Goal: Find specific page/section: Find specific page/section

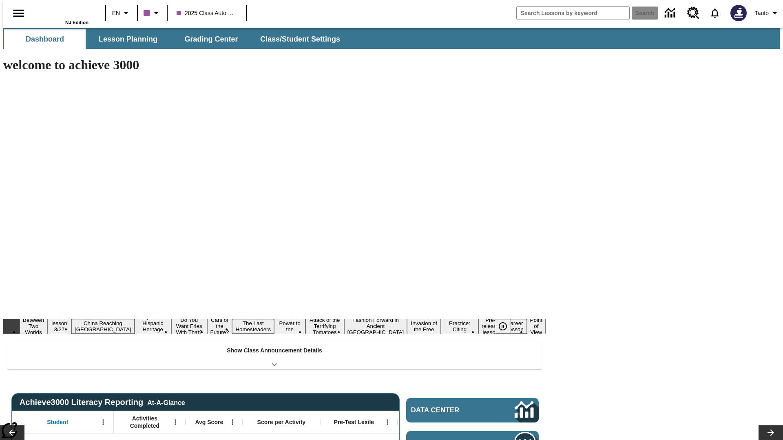
type input "-1"
click at [125, 39] on span "Lesson Planning" at bounding box center [128, 39] width 59 height 9
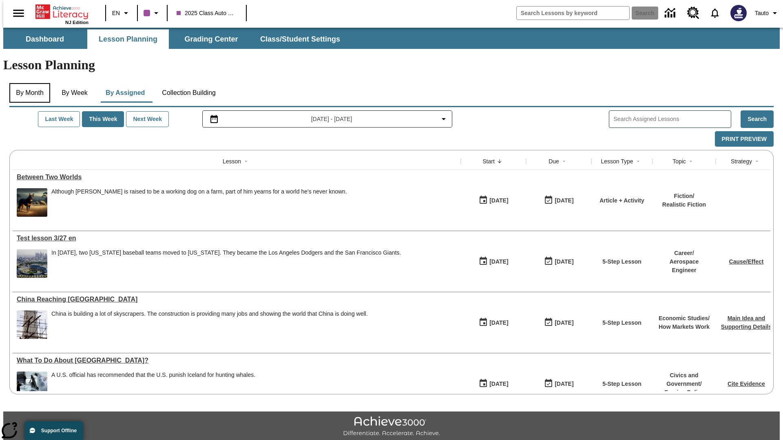
click at [27, 83] on button "By Month" at bounding box center [29, 93] width 41 height 20
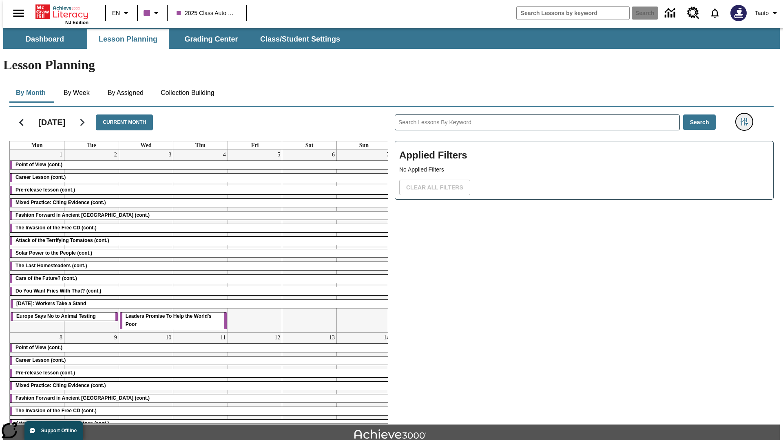
click at [746, 118] on icon "Filters Side menu" at bounding box center [743, 121] width 7 height 7
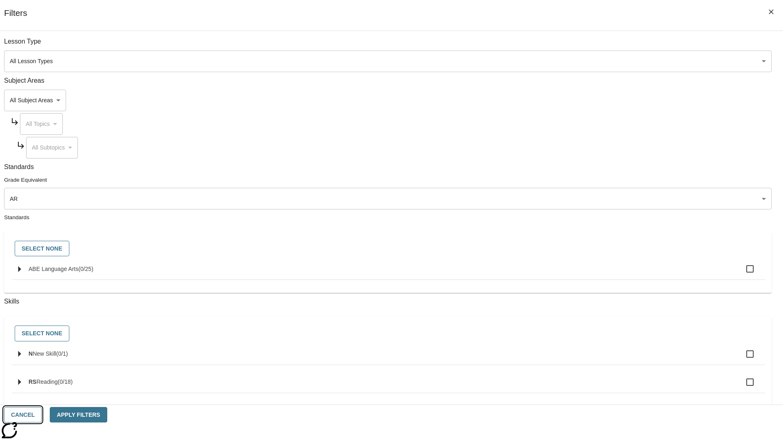
click at [42, 415] on button "Cancel" at bounding box center [22, 415] width 37 height 16
click at [59, 11] on icon "Home" at bounding box center [62, 12] width 54 height 16
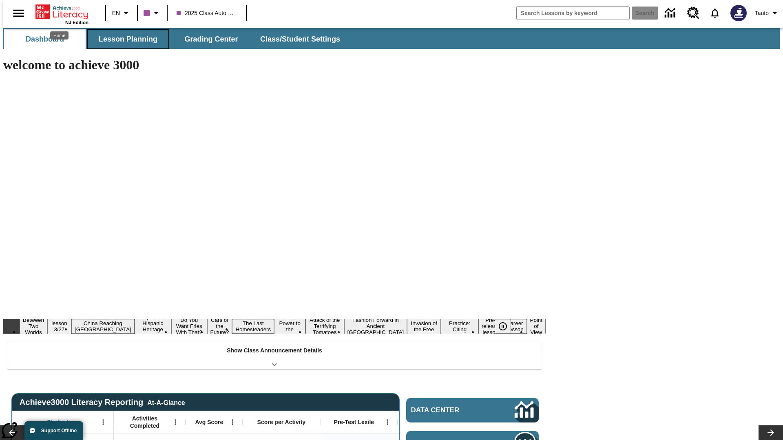
click at [125, 39] on span "Lesson Planning" at bounding box center [128, 39] width 59 height 9
